Goal: Find specific page/section: Find specific page/section

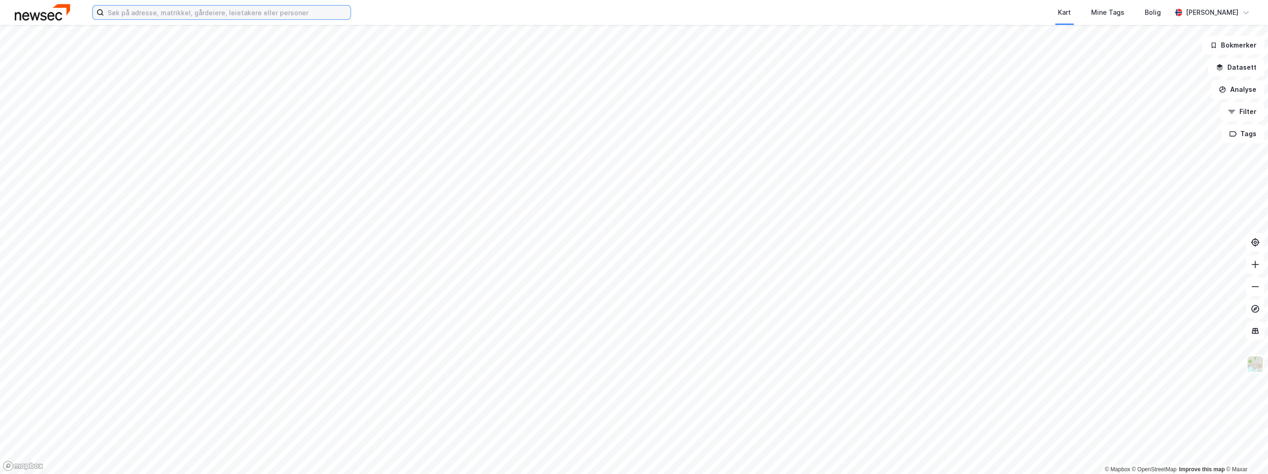
click at [163, 12] on input at bounding box center [227, 13] width 247 height 14
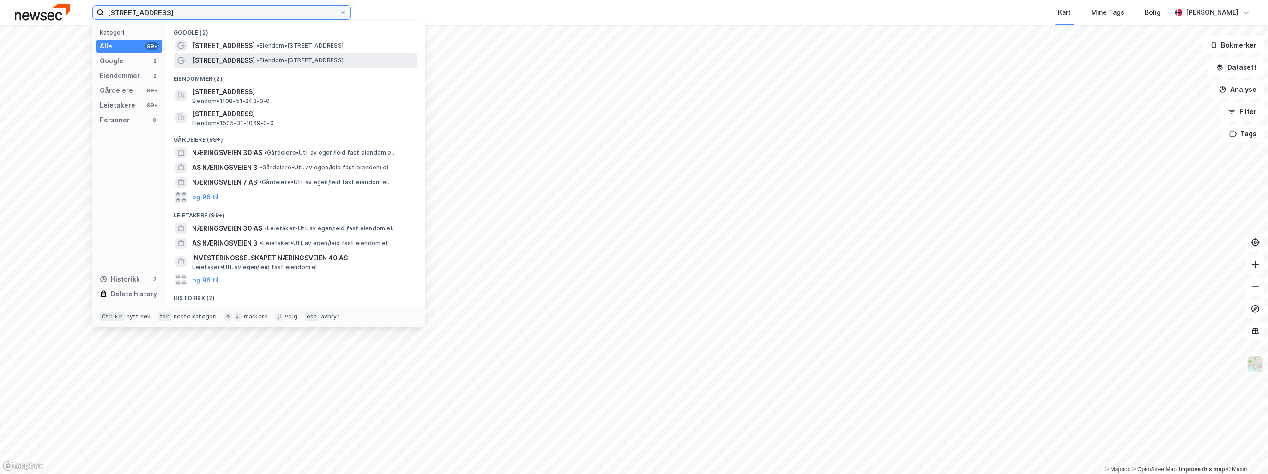
type input "[STREET_ADDRESS]"
click at [257, 61] on span "•" at bounding box center [258, 60] width 3 height 7
